Goal: Check status: Check status

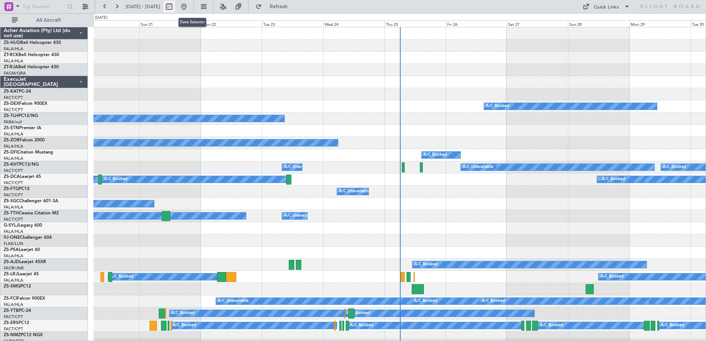
click at [175, 10] on button at bounding box center [169, 7] width 12 height 12
select select "9"
select select "2025"
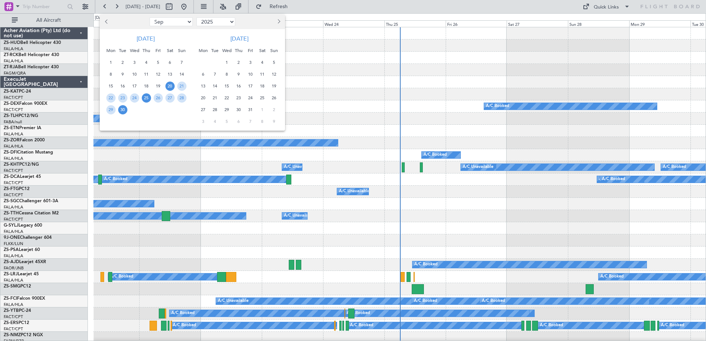
click at [147, 99] on span "25" at bounding box center [146, 97] width 9 height 9
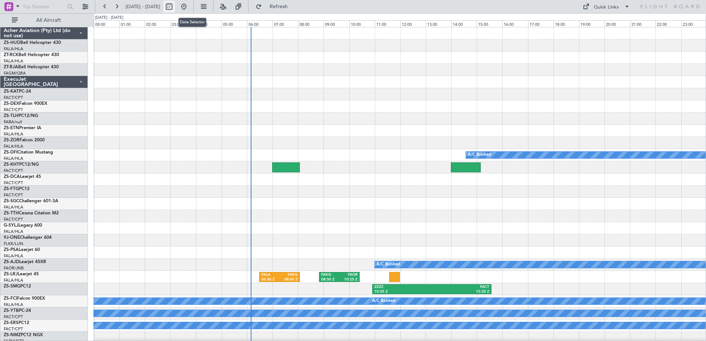
click at [175, 9] on button at bounding box center [169, 7] width 12 height 12
select select "9"
select select "2025"
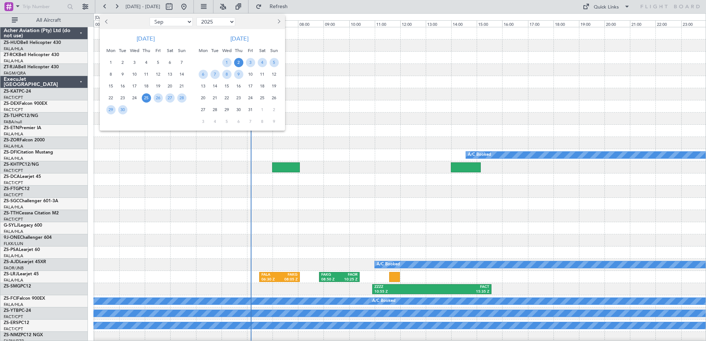
click at [238, 62] on span "2" at bounding box center [238, 62] width 9 height 9
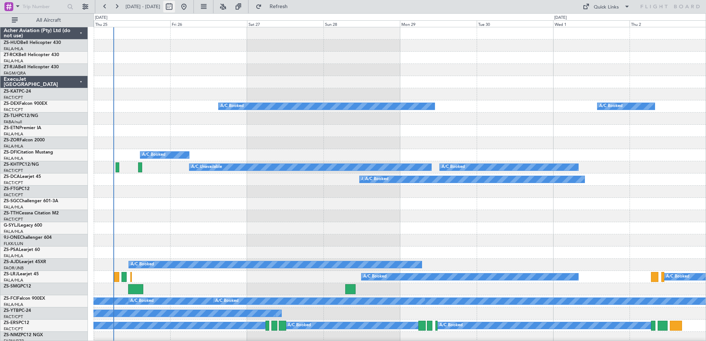
click at [175, 9] on button at bounding box center [169, 7] width 12 height 12
select select "9"
select select "2025"
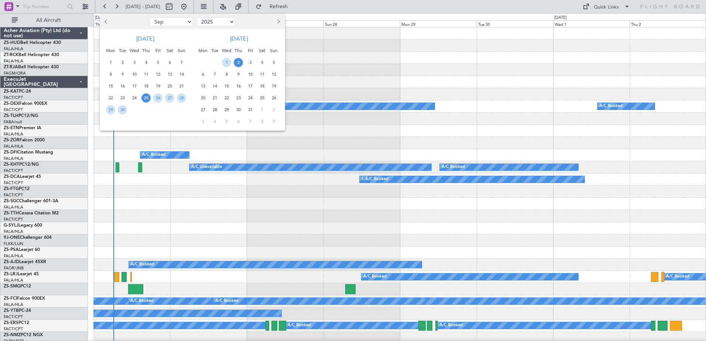
click at [235, 64] on span "2" at bounding box center [238, 62] width 9 height 9
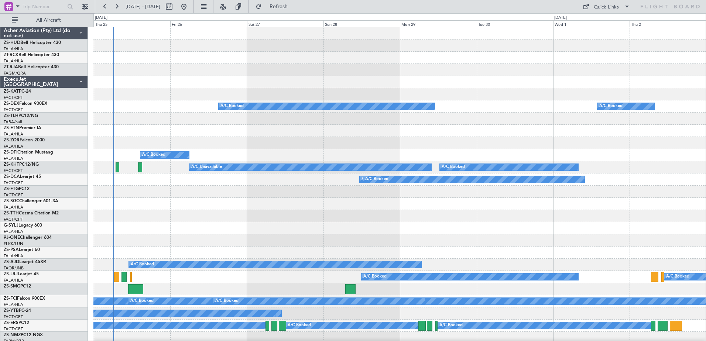
select select "10"
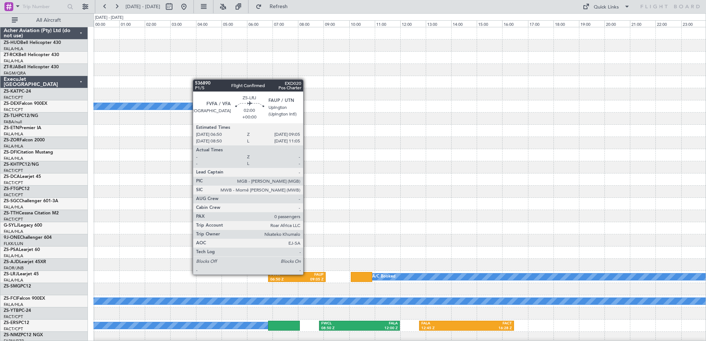
click at [307, 274] on div "FAUP" at bounding box center [310, 275] width 27 height 5
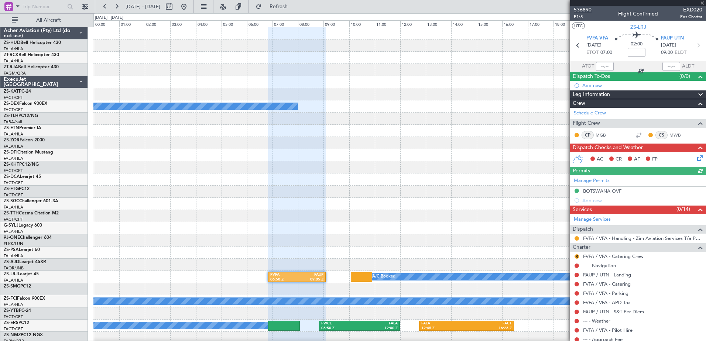
click at [588, 9] on span "536890" at bounding box center [583, 10] width 18 height 8
